Goal: Task Accomplishment & Management: Use online tool/utility

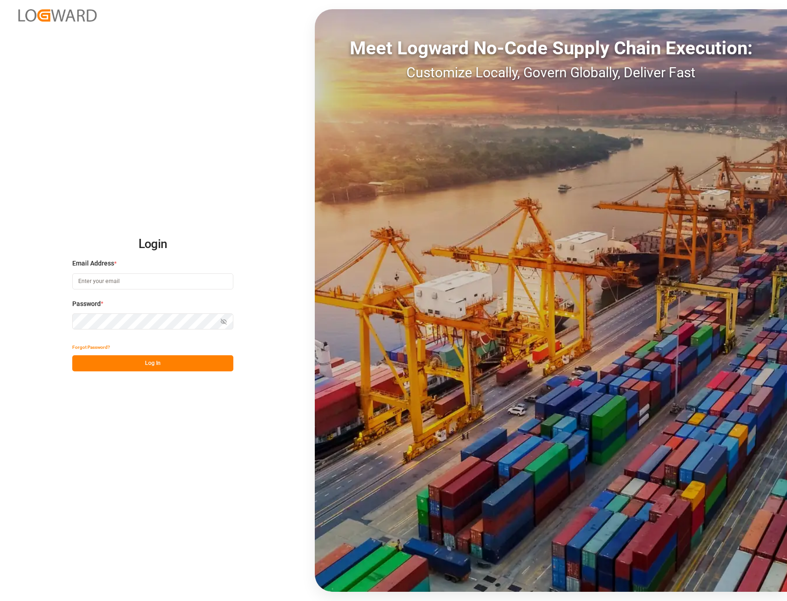
type input "[EMAIL_ADDRESS][PERSON_NAME][DOMAIN_NAME]"
click at [148, 365] on button "Log In" at bounding box center [152, 363] width 161 height 16
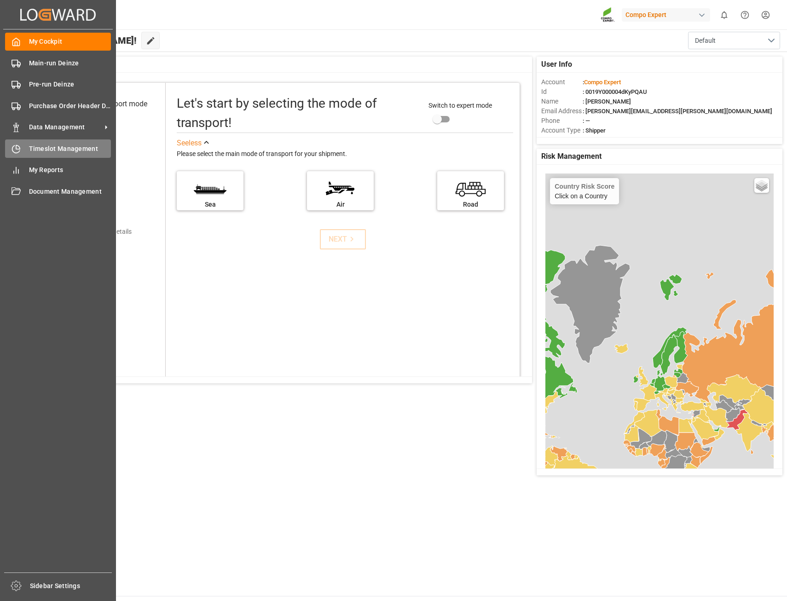
click at [54, 149] on span "Timeslot Management" at bounding box center [70, 149] width 82 height 10
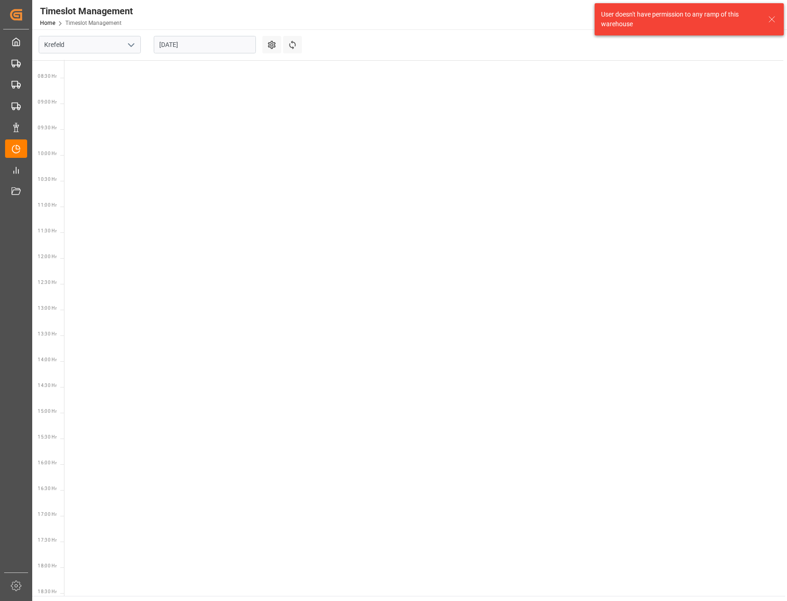
scroll to position [426, 0]
click at [131, 45] on icon "open menu" at bounding box center [131, 45] width 11 height 11
click at [78, 65] on div "Deinze" at bounding box center [89, 65] width 101 height 21
